Goal: Task Accomplishment & Management: Complete application form

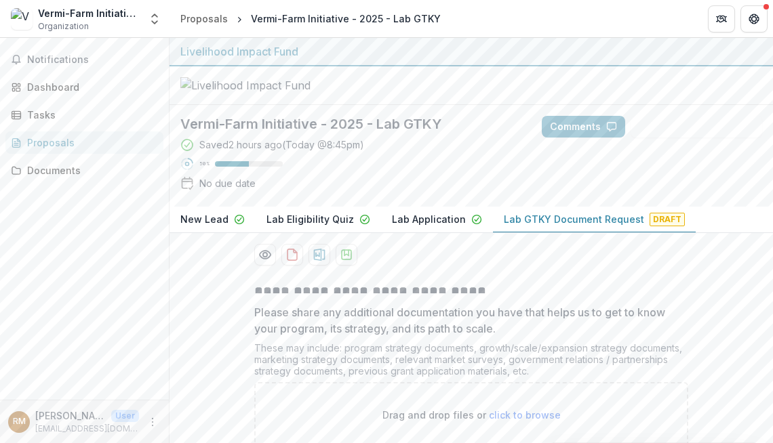
scroll to position [144, 0]
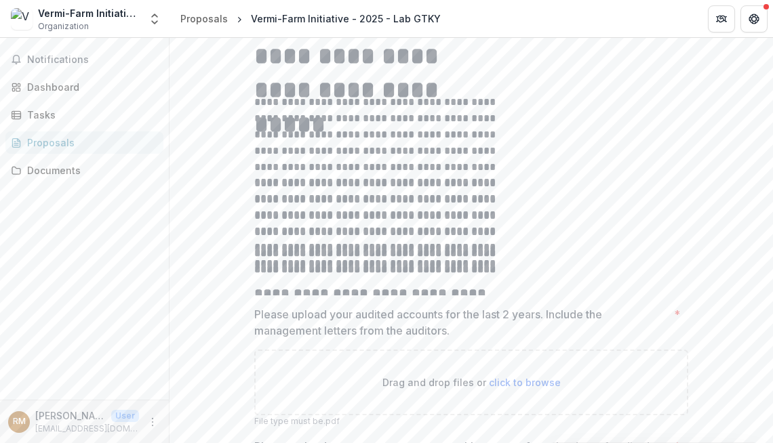
scroll to position [258, 0]
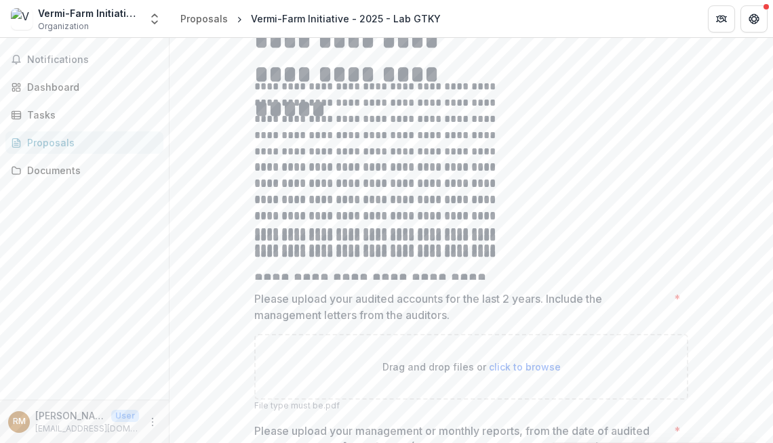
click at [340, 334] on div "Drag and drop files or click to browse" at bounding box center [471, 367] width 434 height 66
type input "**********"
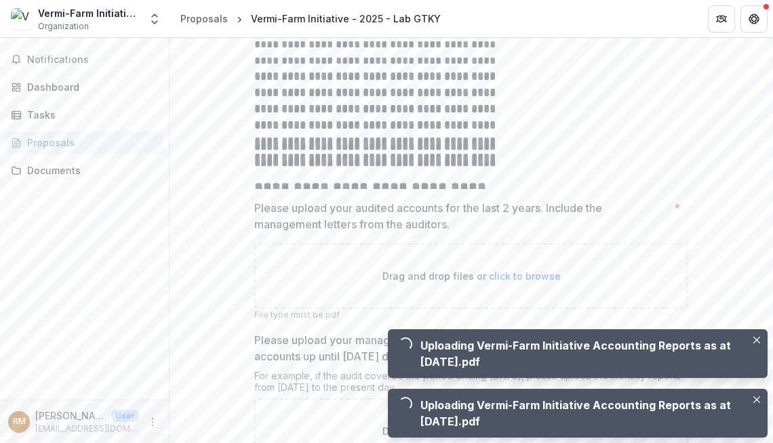
scroll to position [353, 0]
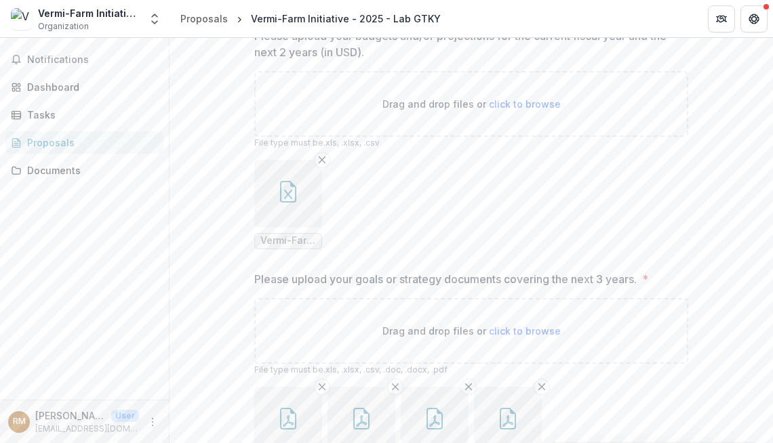
scroll to position [1227, 0]
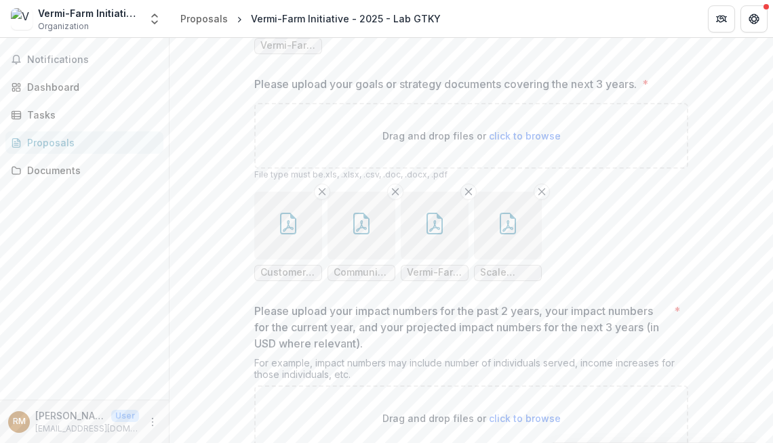
type input "**********"
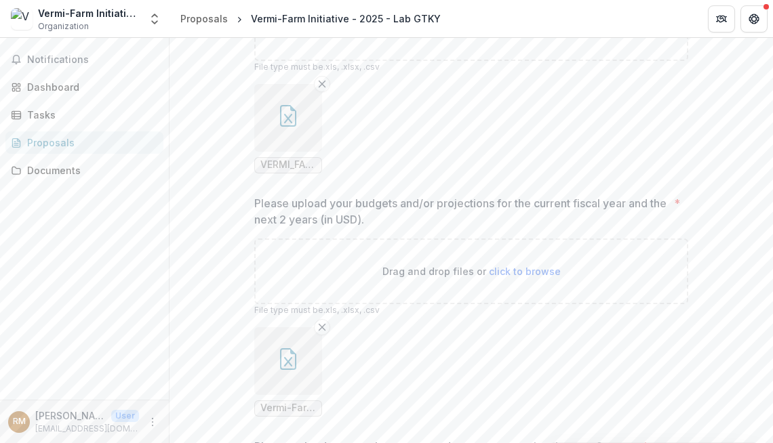
scroll to position [865, 0]
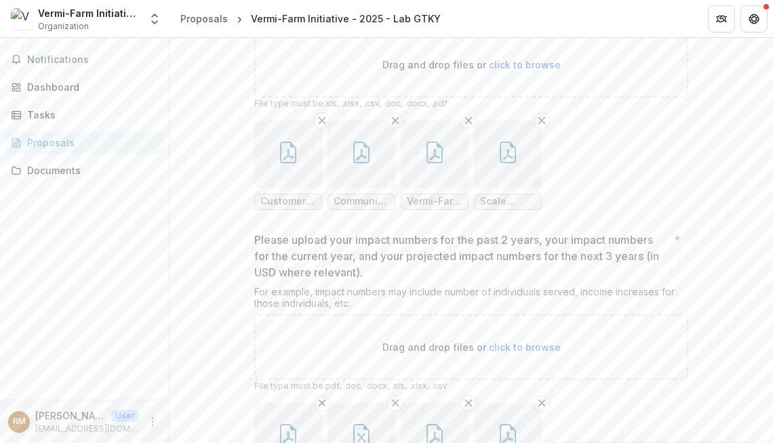
scroll to position [1310, 0]
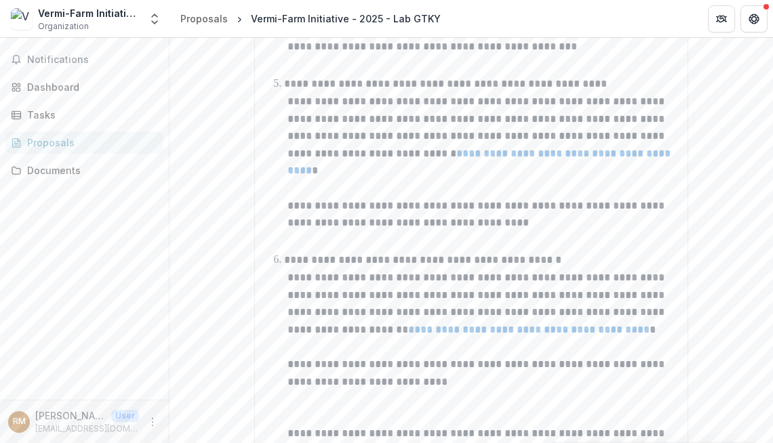
scroll to position [1320, 0]
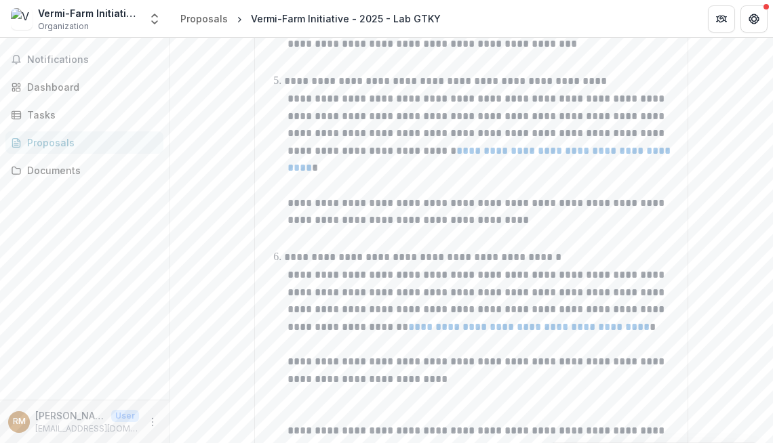
type input "**********"
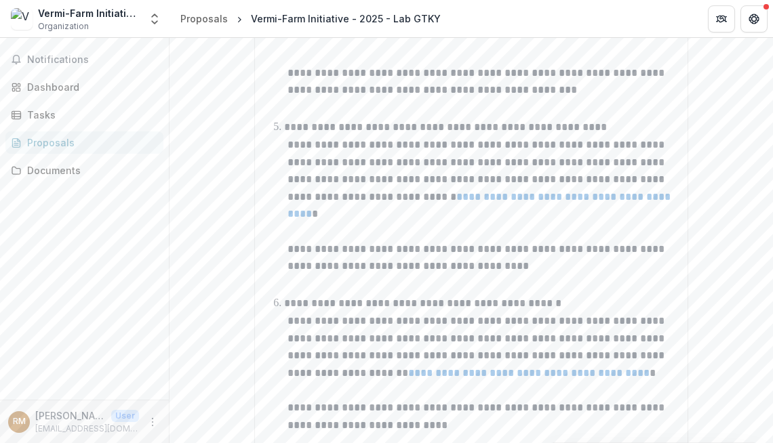
scroll to position [1321, 0]
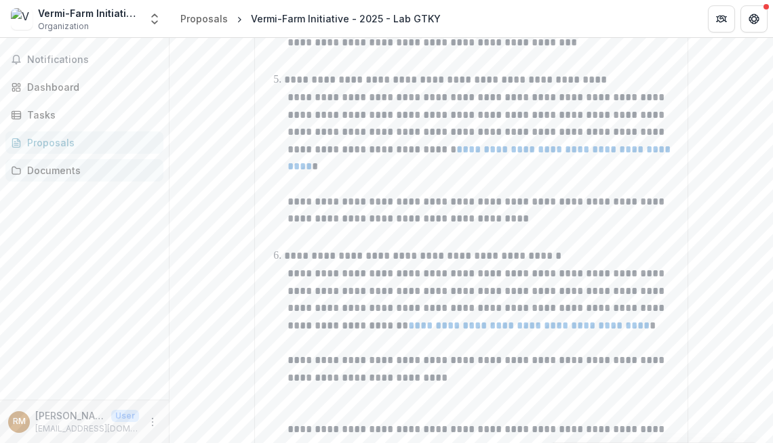
click at [39, 163] on div "Documents" at bounding box center [89, 170] width 125 height 14
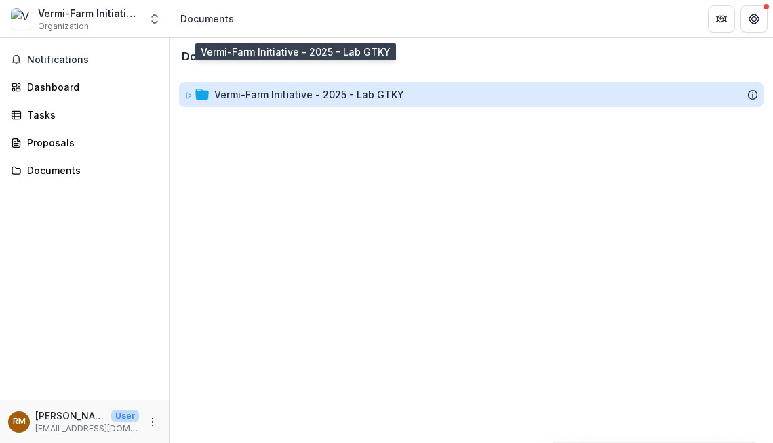
click at [271, 87] on div "Vermi-Farm Initiative - 2025 - Lab GTKY" at bounding box center [309, 94] width 190 height 14
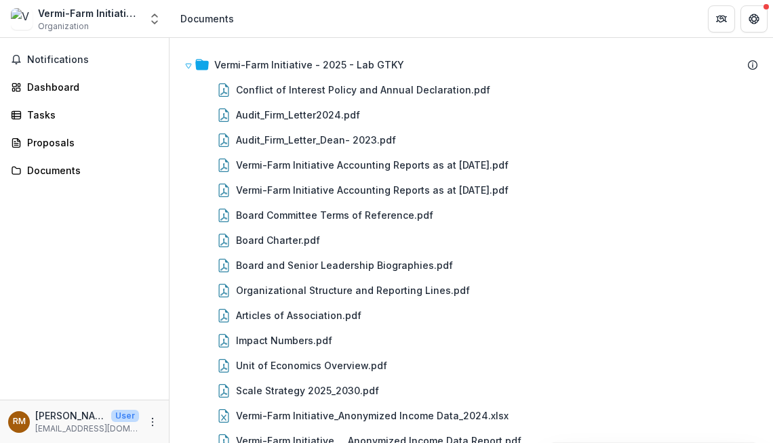
scroll to position [31, 0]
click at [31, 80] on div "Dashboard" at bounding box center [89, 87] width 125 height 14
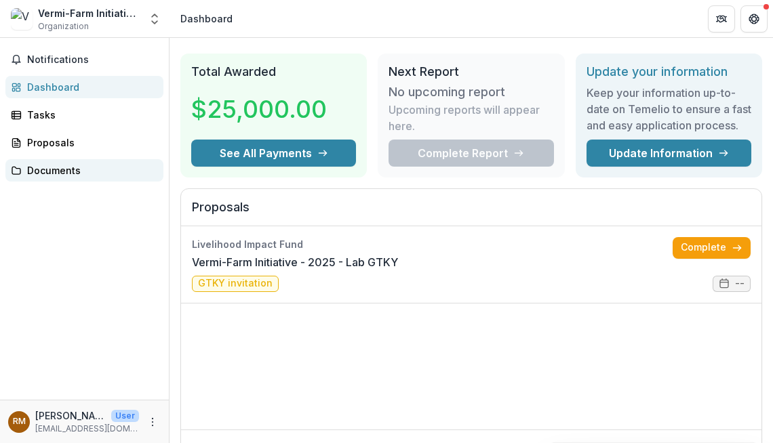
click at [41, 163] on div "Documents" at bounding box center [89, 170] width 125 height 14
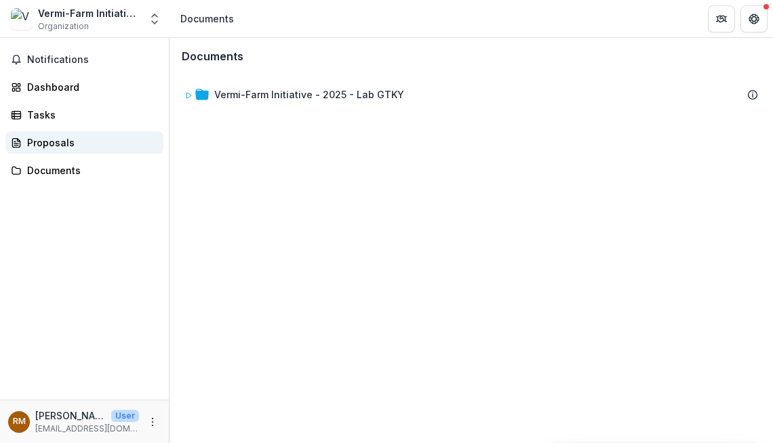
click at [62, 136] on div "Proposals" at bounding box center [89, 143] width 125 height 14
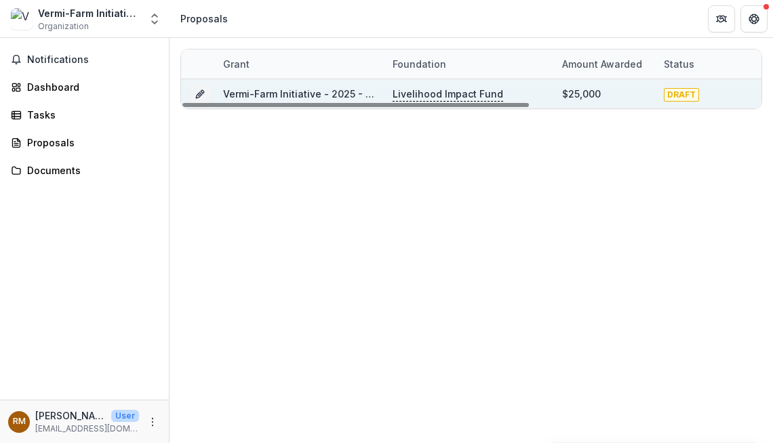
click at [342, 92] on div "Vermi-Farm Initiative - 2025 - Lab GTKY" at bounding box center [299, 93] width 153 height 29
click at [422, 87] on p "Livelihood Impact Fund" at bounding box center [448, 94] width 111 height 15
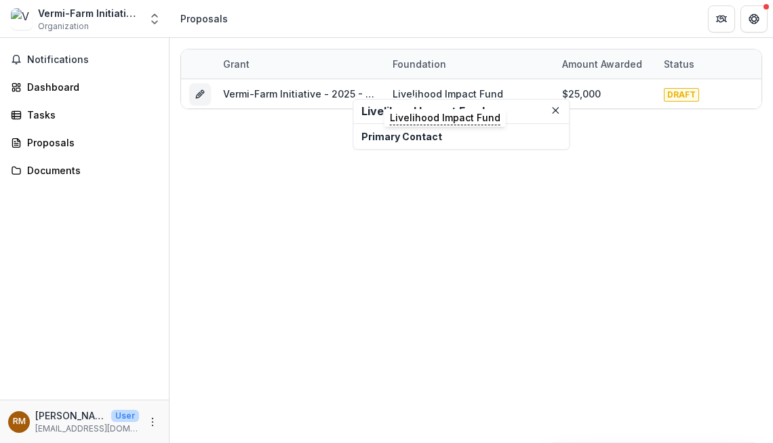
click at [382, 106] on h2 "Livelihood Impact Fund" at bounding box center [460, 111] width 199 height 13
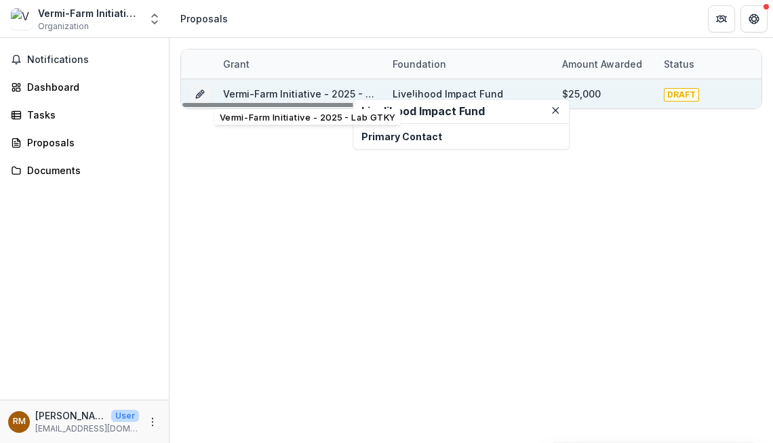
click at [229, 88] on link "Vermi-Farm Initiative - 2025 - Lab GTKY" at bounding box center [318, 94] width 190 height 12
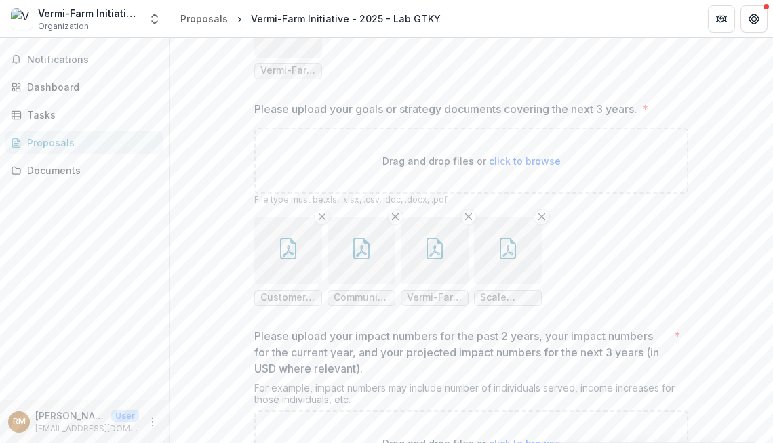
scroll to position [1310, 0]
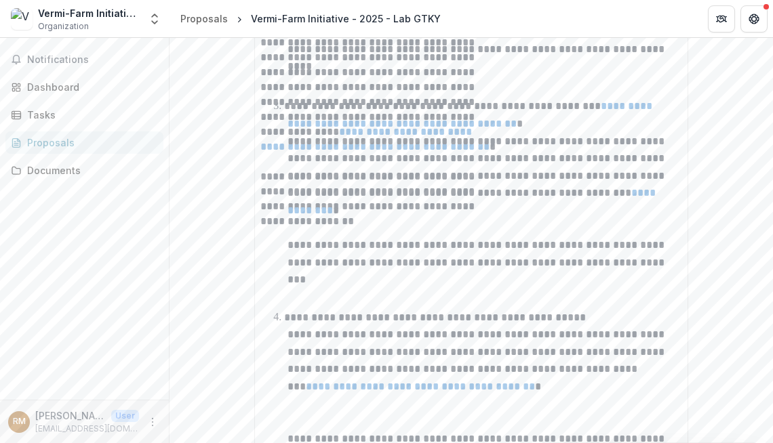
scroll to position [1131, 0]
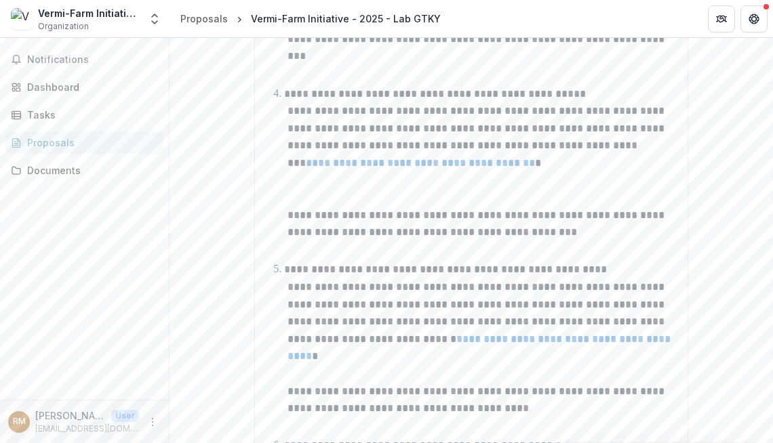
type input "**********"
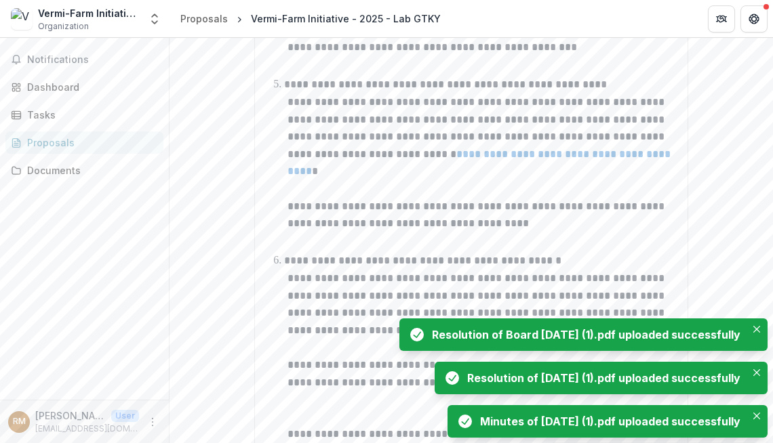
scroll to position [1413, 0]
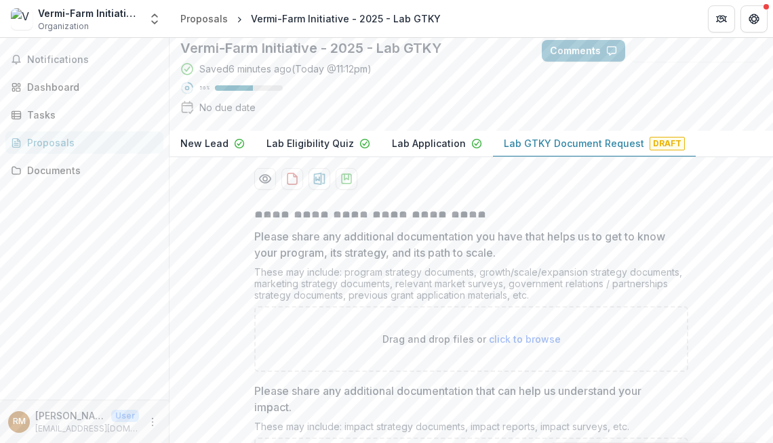
scroll to position [77, 0]
